Goal: Task Accomplishment & Management: Use online tool/utility

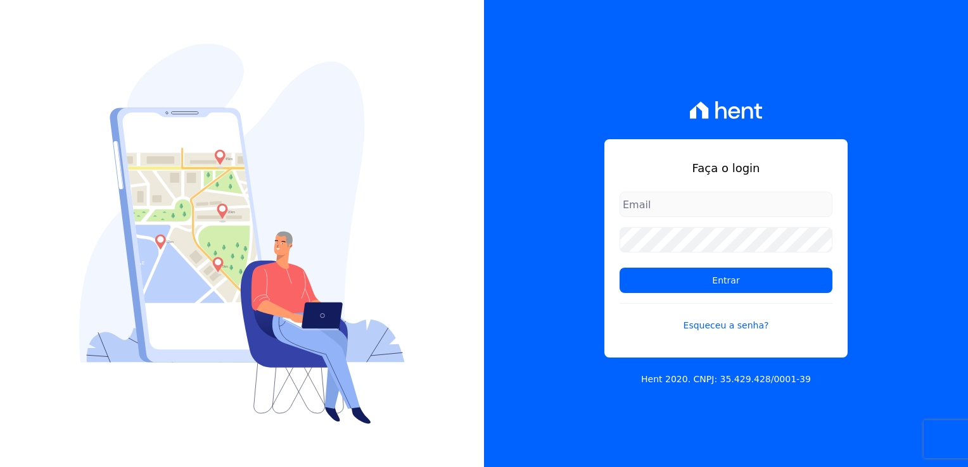
click at [647, 205] on input "email" at bounding box center [725, 204] width 213 height 25
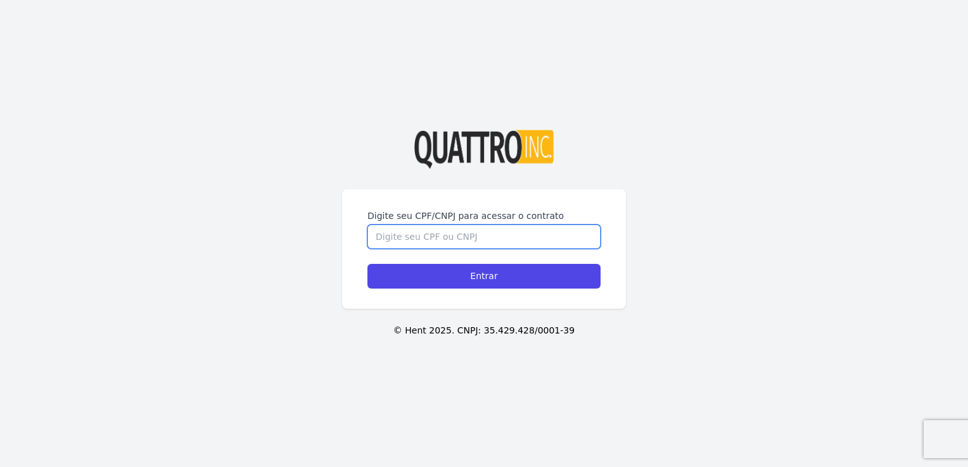
click at [469, 236] on input "Digite seu CPF/CNPJ para acessar o contrato" at bounding box center [483, 237] width 233 height 24
type input "46787436858"
click at [367, 264] on input "Entrar" at bounding box center [483, 276] width 233 height 25
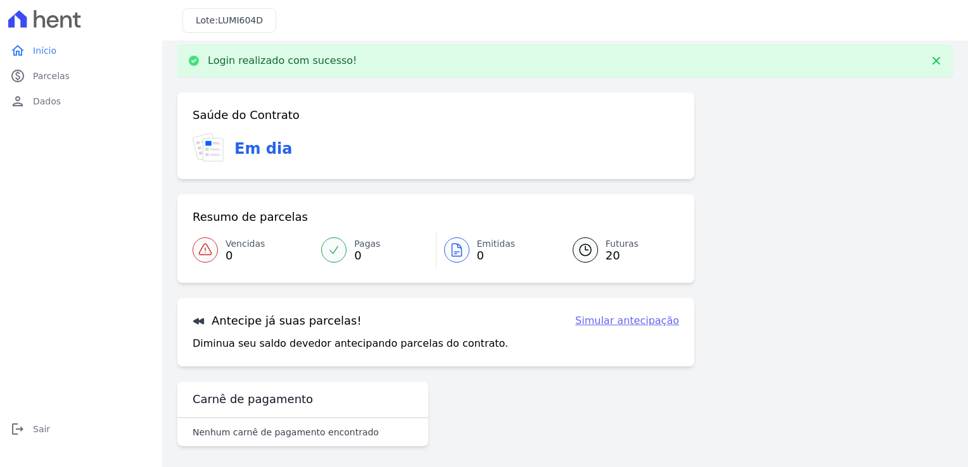
scroll to position [15, 0]
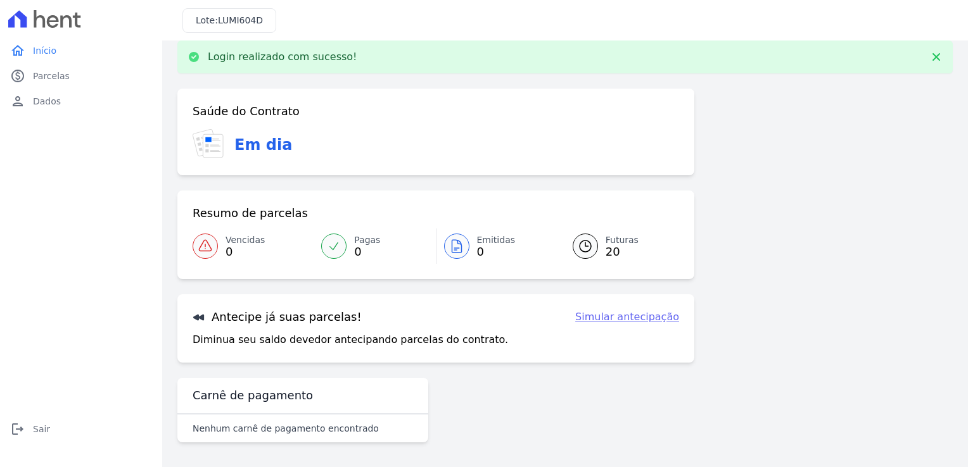
click at [368, 222] on div "Resumo de parcelas Vencidas 0 Pagas 0 Emitidas 0 Futuras 20" at bounding box center [435, 235] width 517 height 89
click at [369, 242] on span "Pagas" at bounding box center [367, 240] width 26 height 13
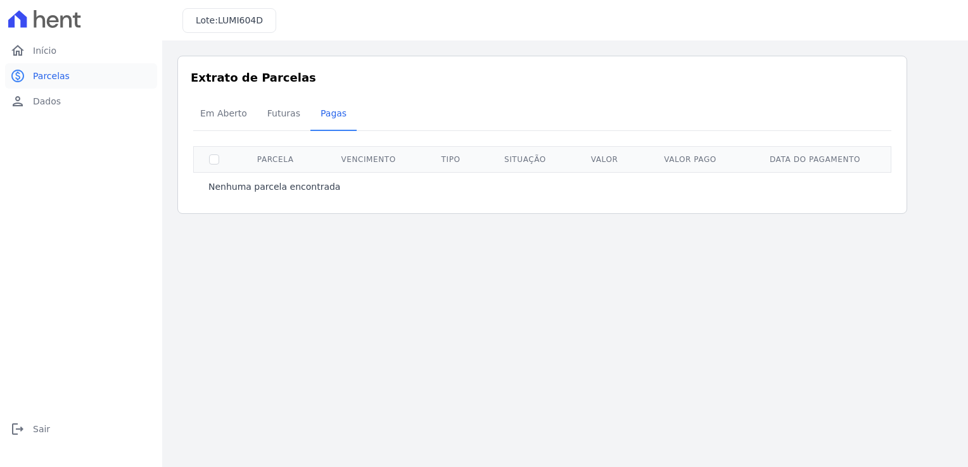
click at [56, 85] on link "paid Parcelas" at bounding box center [81, 75] width 152 height 25
click at [270, 110] on span "Futuras" at bounding box center [284, 113] width 48 height 25
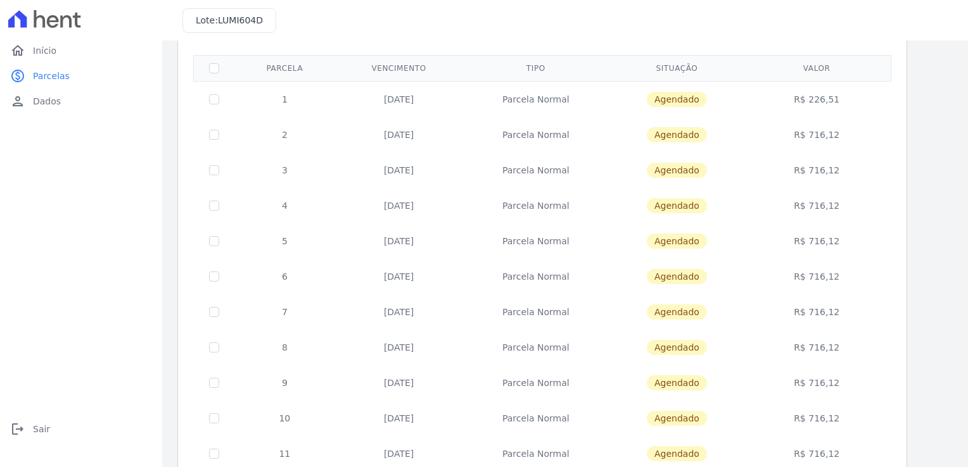
scroll to position [90, 0]
click at [215, 100] on input "checkbox" at bounding box center [214, 101] width 10 height 10
checkbox input "true"
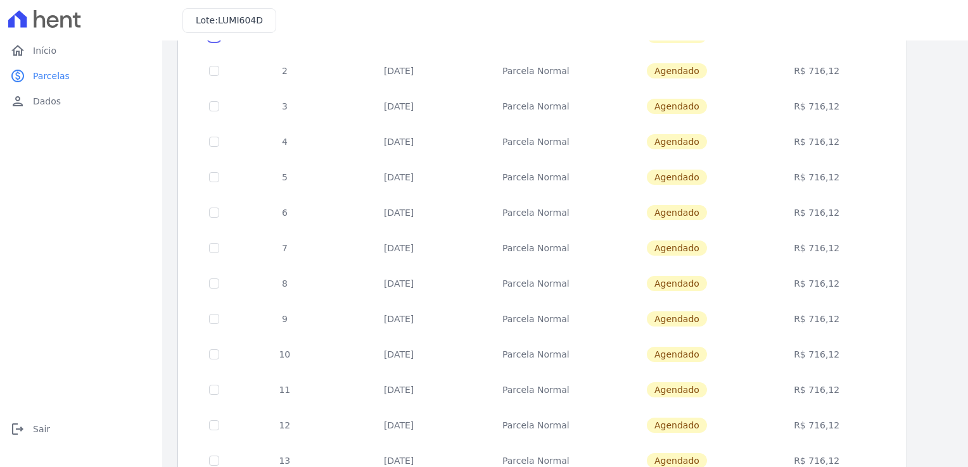
scroll to position [153, 0]
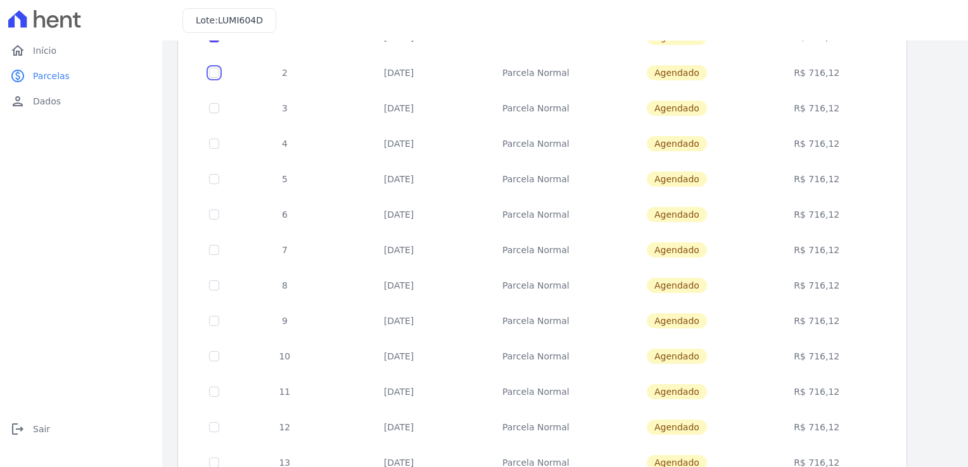
click at [213, 42] on input "checkbox" at bounding box center [214, 37] width 10 height 10
checkbox input "true"
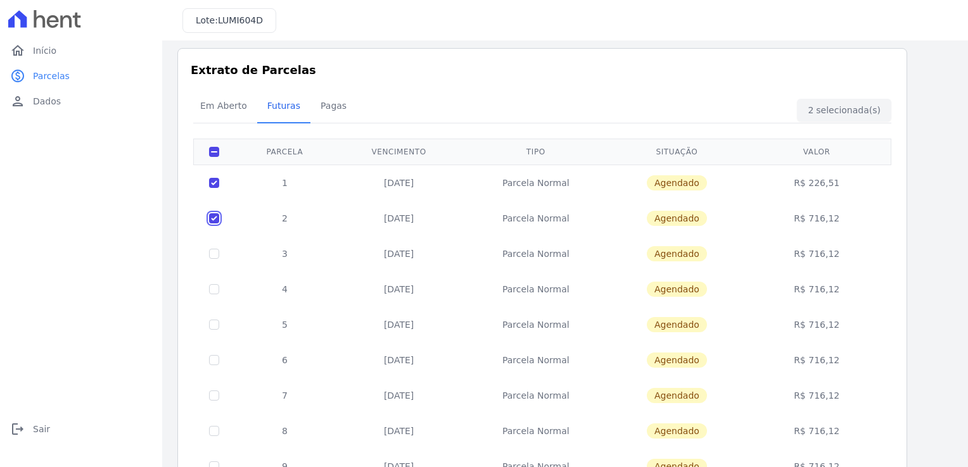
scroll to position [0, 0]
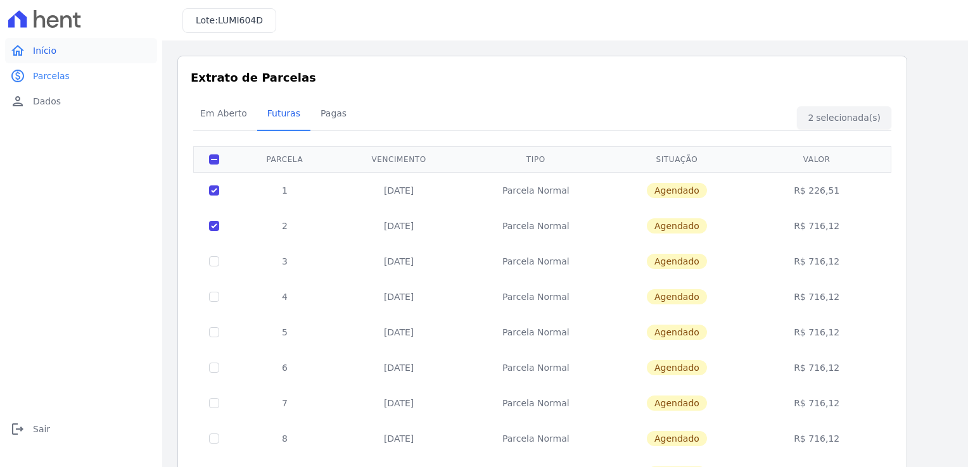
click at [48, 53] on span "Início" at bounding box center [44, 50] width 23 height 13
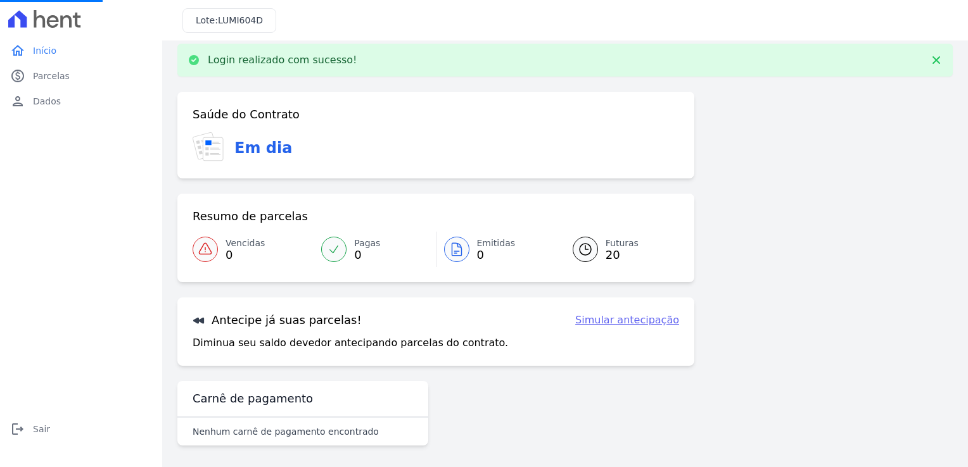
scroll to position [15, 0]
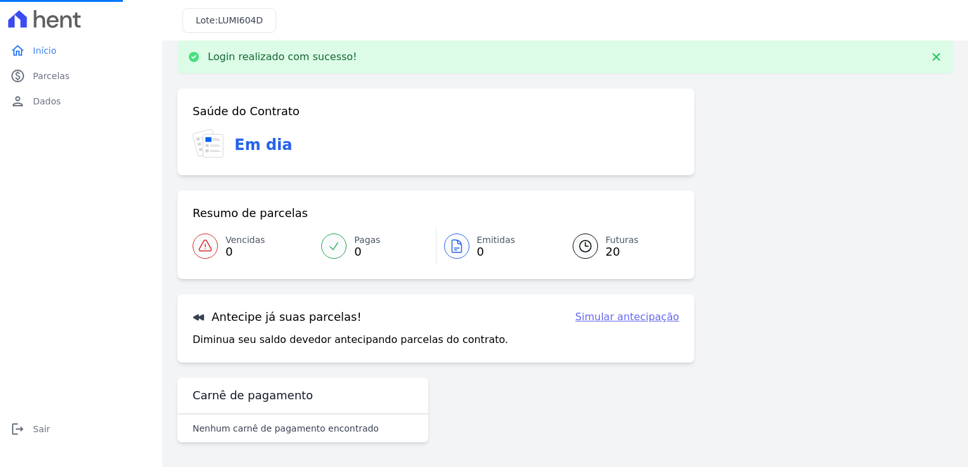
click at [635, 319] on link "Simular antecipação" at bounding box center [627, 317] width 104 height 15
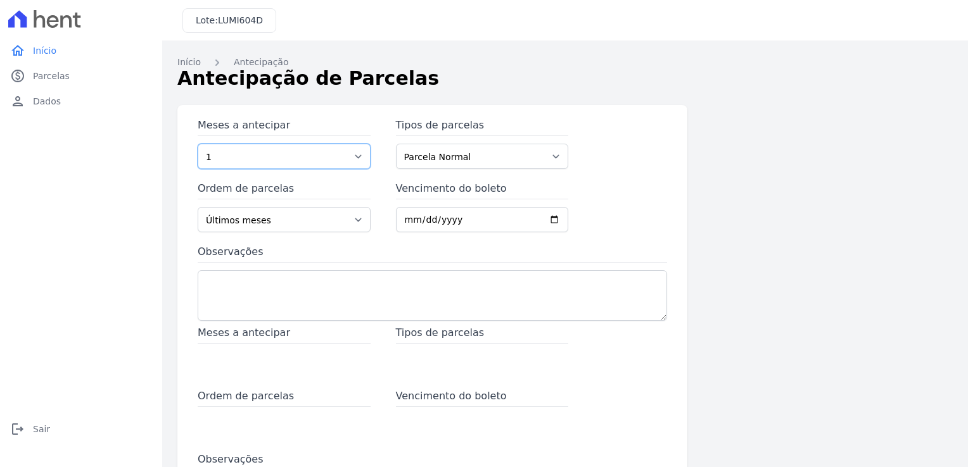
click at [224, 156] on select "1 2 3 4 5 6 7 8 9 10 11 12 13 14 15 16 17 18 19 20 21 22 23" at bounding box center [284, 156] width 173 height 25
click at [274, 156] on select "1 2 3 4 5 6 7 8 9 10 11 12 13 14 15 16 17 18 19 20 21 22 23" at bounding box center [284, 156] width 173 height 25
select select "12"
click at [198, 144] on select "1 2 3 4 5 6 7 8 9 10 11 12 13 14 15 16 17 18 19 20 21 22 23" at bounding box center [284, 156] width 173 height 25
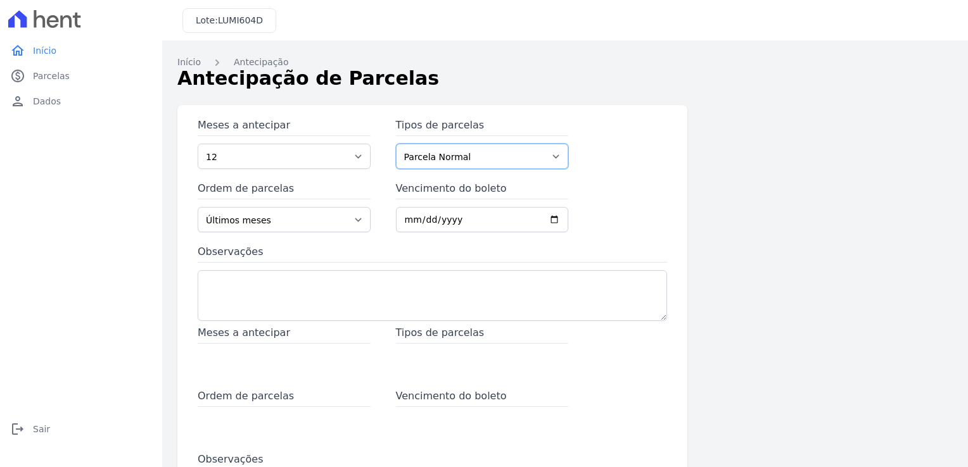
click at [414, 159] on select "Parcela Normal" at bounding box center [482, 156] width 173 height 25
click at [396, 144] on select "Parcela Normal" at bounding box center [482, 156] width 173 height 25
click at [299, 224] on select "Últimos meses Primeiros meses" at bounding box center [284, 219] width 173 height 25
click at [198, 207] on select "Últimos meses Primeiros meses" at bounding box center [284, 219] width 173 height 25
click at [471, 217] on input "Vencimento do boleto" at bounding box center [482, 219] width 173 height 25
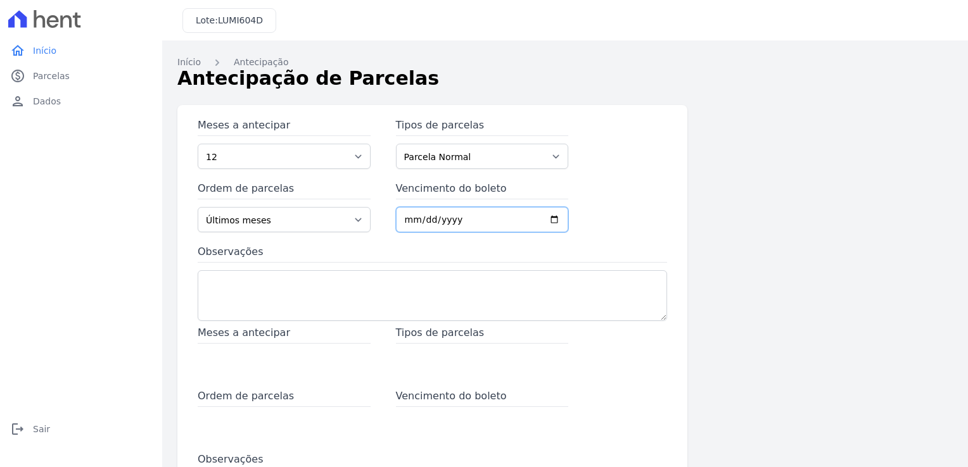
click at [554, 222] on input "Vencimento do boleto" at bounding box center [482, 219] width 173 height 25
type input "2025-08-14"
click at [330, 288] on textarea "Observações" at bounding box center [432, 295] width 469 height 51
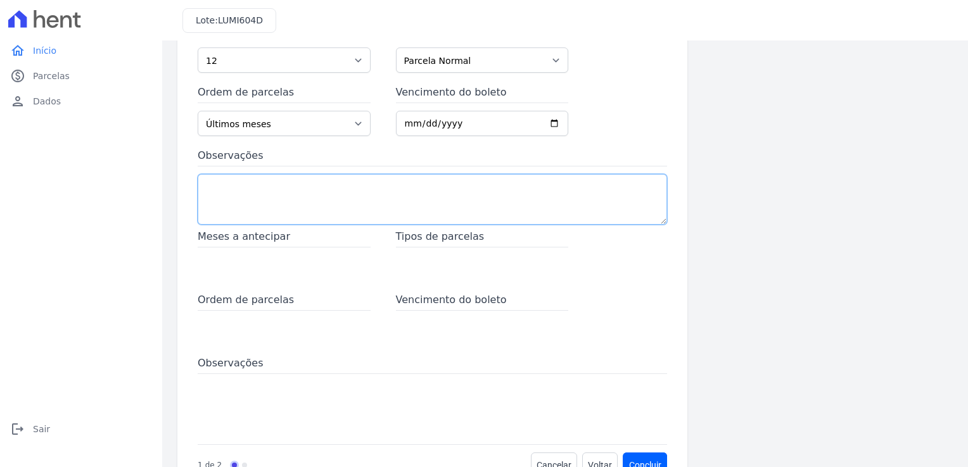
scroll to position [127, 0]
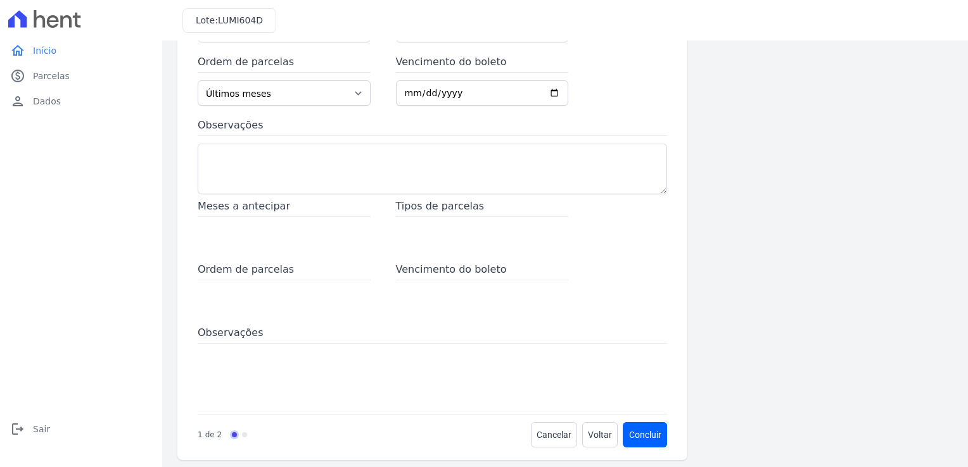
click at [261, 219] on div "Meses a antecipar" at bounding box center [284, 224] width 173 height 51
click at [262, 222] on div "Meses a antecipar" at bounding box center [284, 224] width 173 height 51
click at [443, 219] on div "Tipos de parcelas" at bounding box center [482, 224] width 173 height 51
click at [289, 272] on span "Ordem de parcelas" at bounding box center [284, 271] width 173 height 18
drag, startPoint x: 274, startPoint y: 300, endPoint x: 269, endPoint y: 323, distance: 24.0
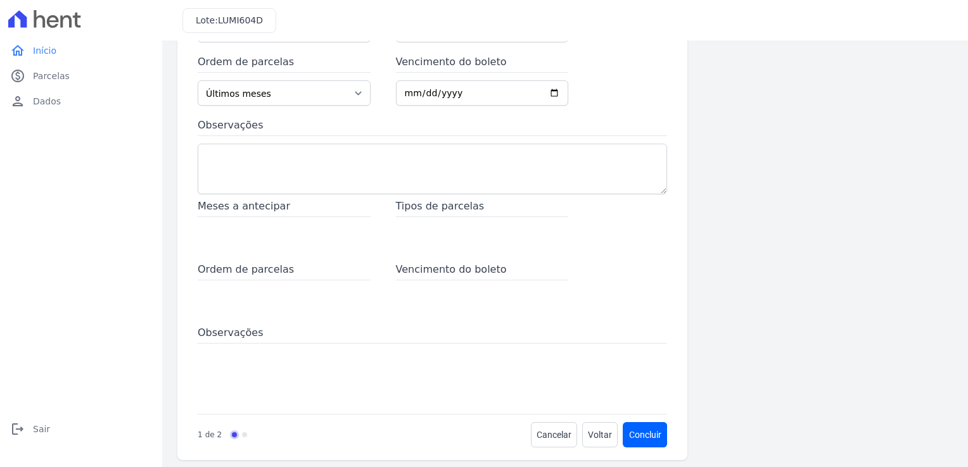
click at [274, 300] on div "Ordem de parcelas" at bounding box center [284, 287] width 173 height 51
click at [257, 361] on span at bounding box center [432, 371] width 469 height 51
click at [242, 436] on link "Progress" at bounding box center [244, 435] width 5 height 5
click at [636, 440] on button "Concluir" at bounding box center [645, 434] width 44 height 25
